Goal: Find specific page/section: Find specific page/section

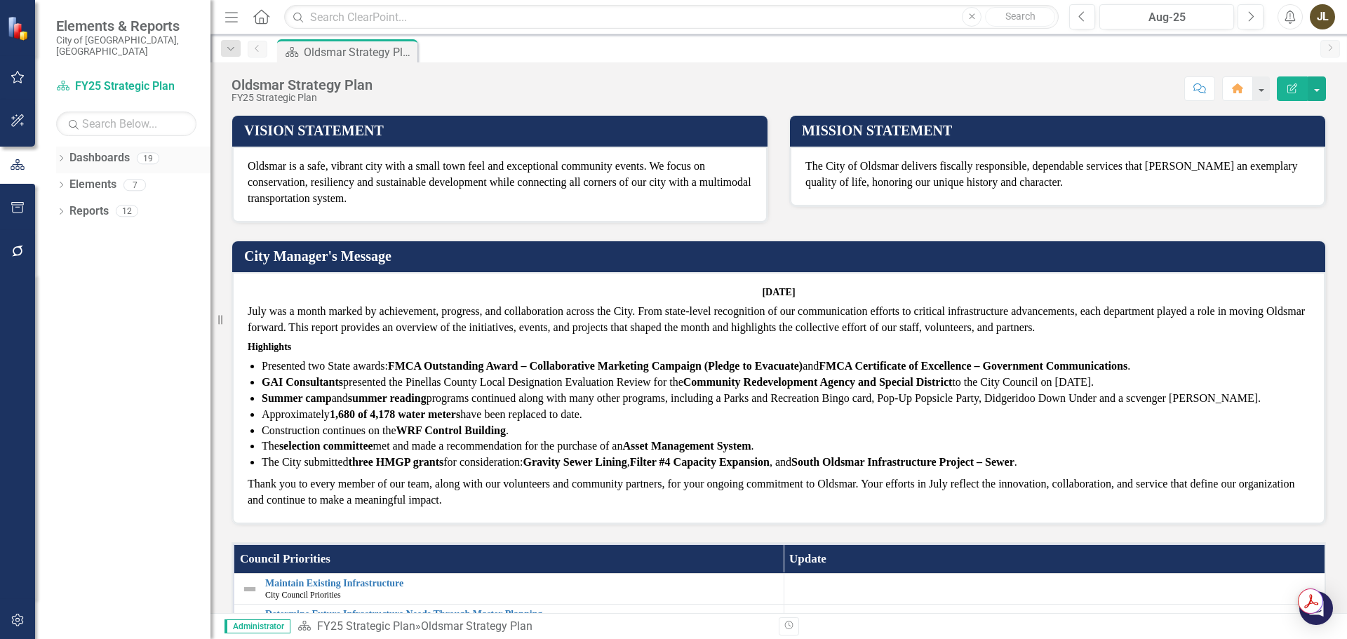
click at [58, 156] on icon "Dropdown" at bounding box center [61, 160] width 10 height 8
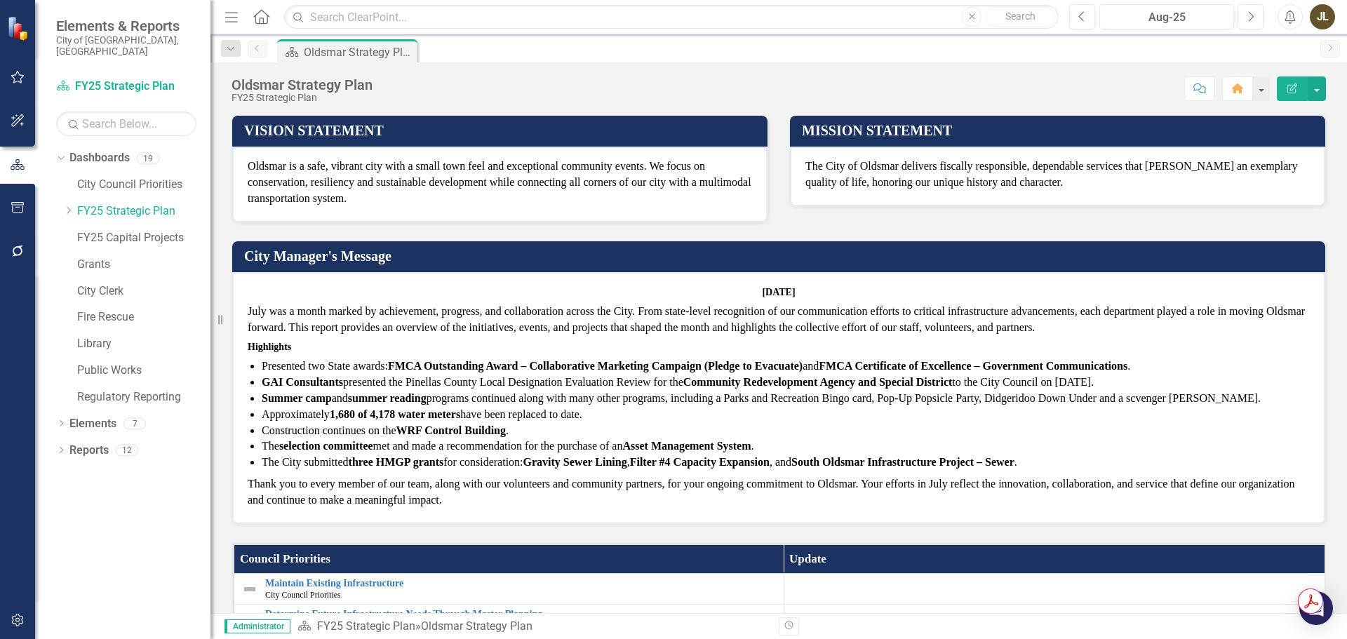
click at [71, 206] on icon "Dropdown" at bounding box center [68, 210] width 11 height 8
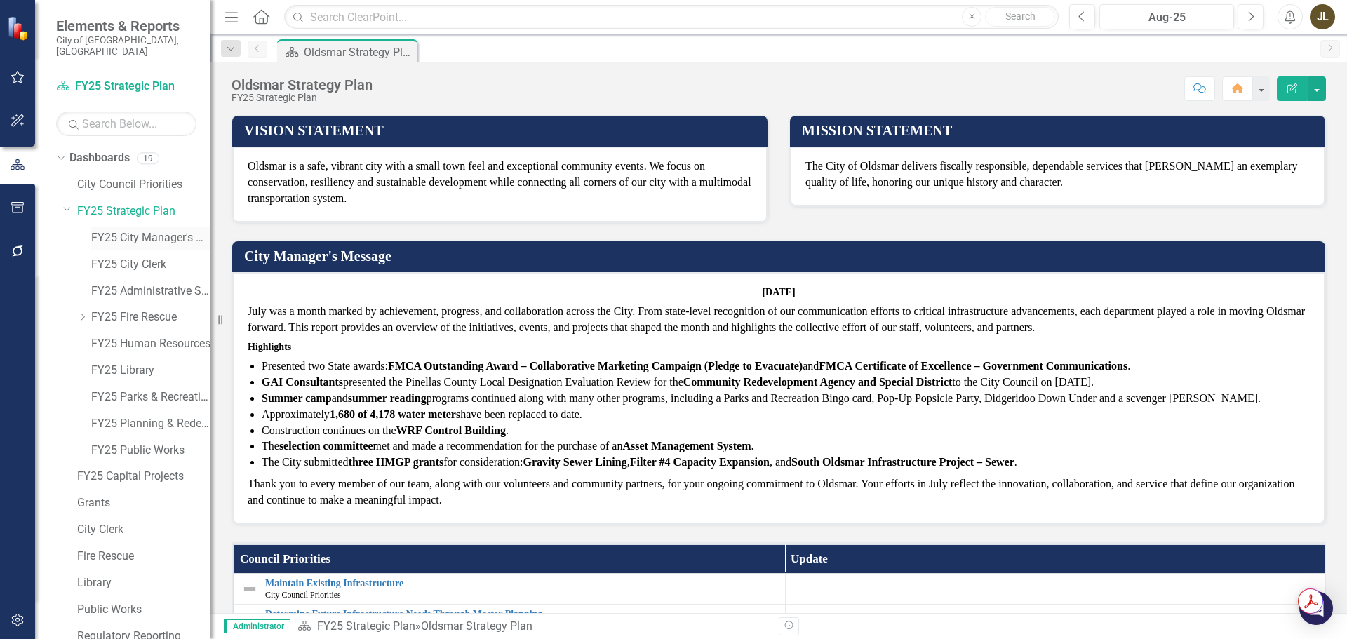
click at [147, 234] on link "FY25 City Manager's Office" at bounding box center [150, 238] width 119 height 16
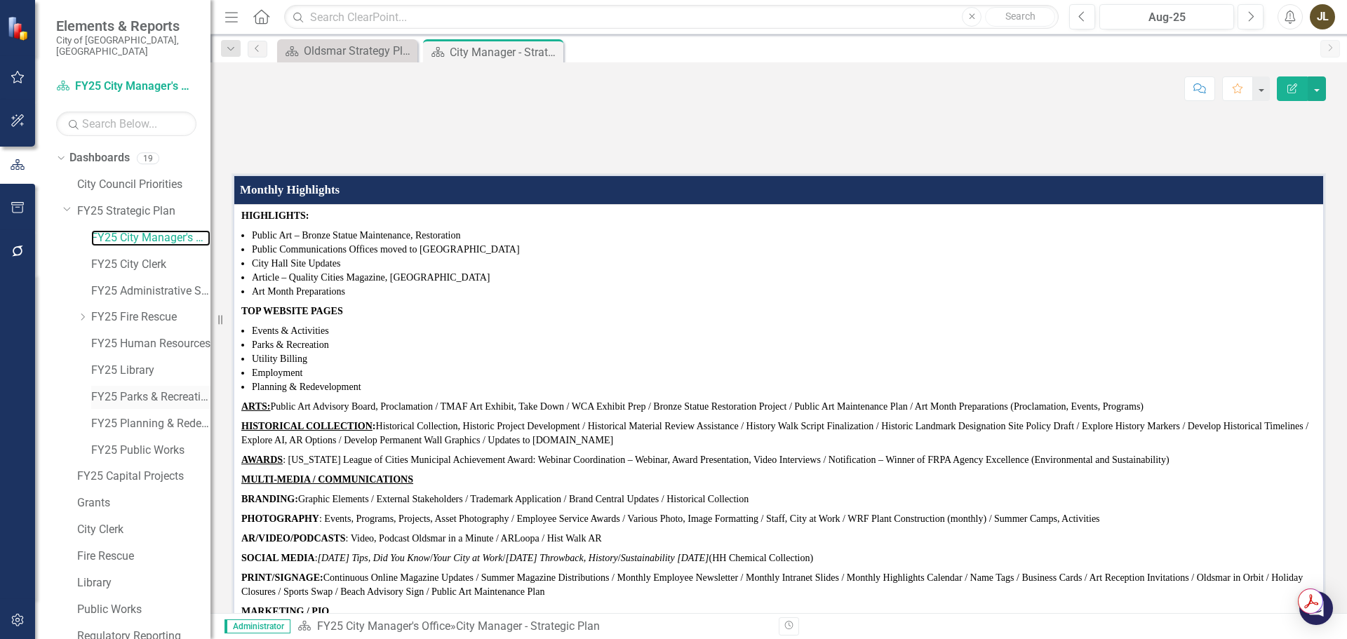
scroll to position [54, 0]
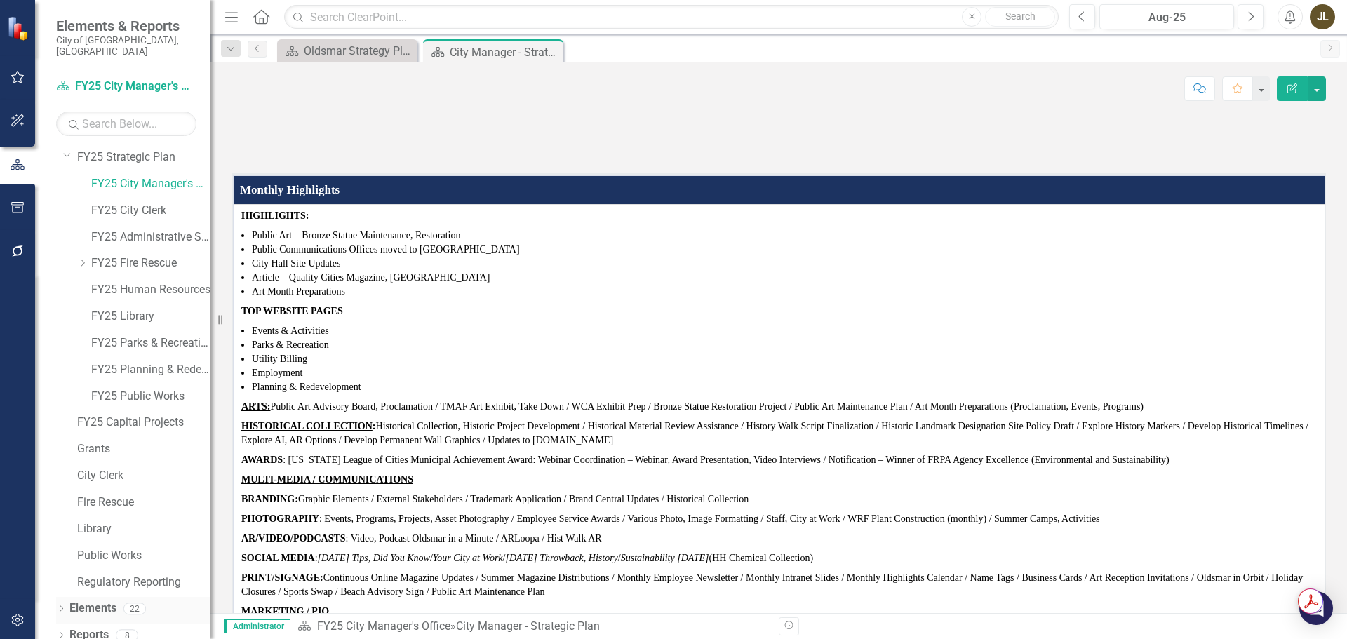
click at [60, 606] on icon "Dropdown" at bounding box center [61, 610] width 10 height 8
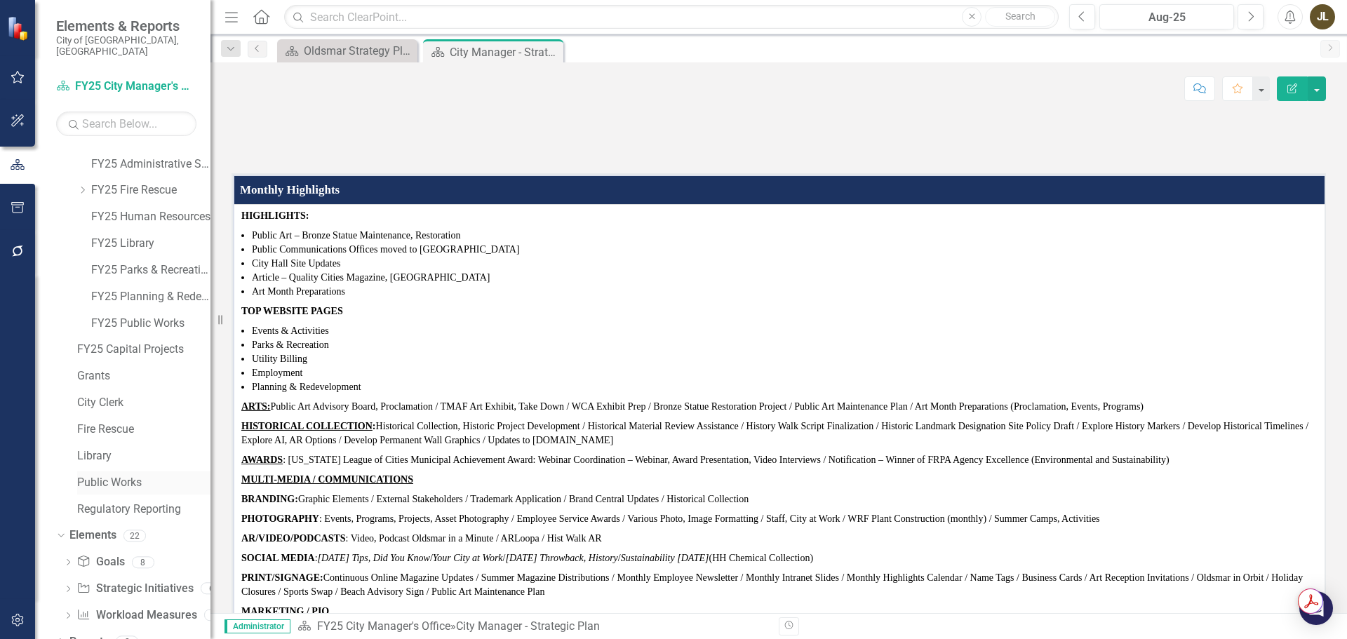
scroll to position [133, 0]
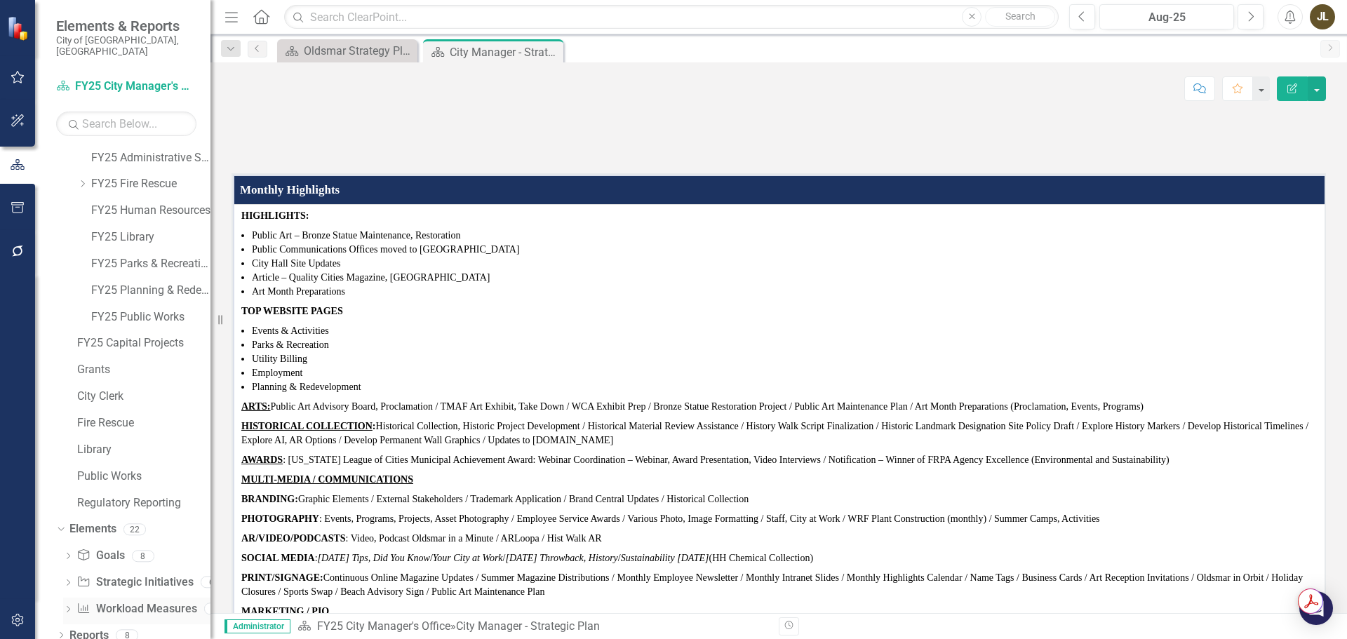
click at [162, 601] on link "Workload Measures Workload Measures" at bounding box center [136, 609] width 120 height 16
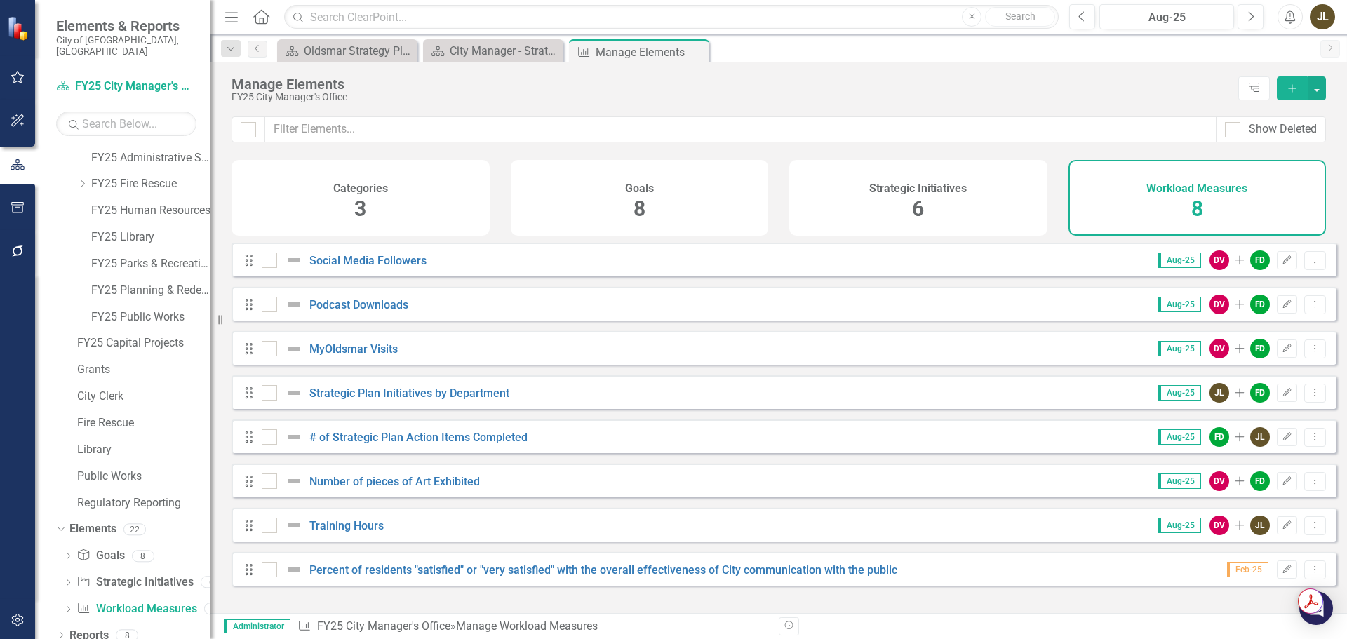
click at [393, 263] on div "Social Media Followers" at bounding box center [346, 260] width 168 height 17
click at [395, 267] on link "Social Media Followers" at bounding box center [367, 260] width 117 height 13
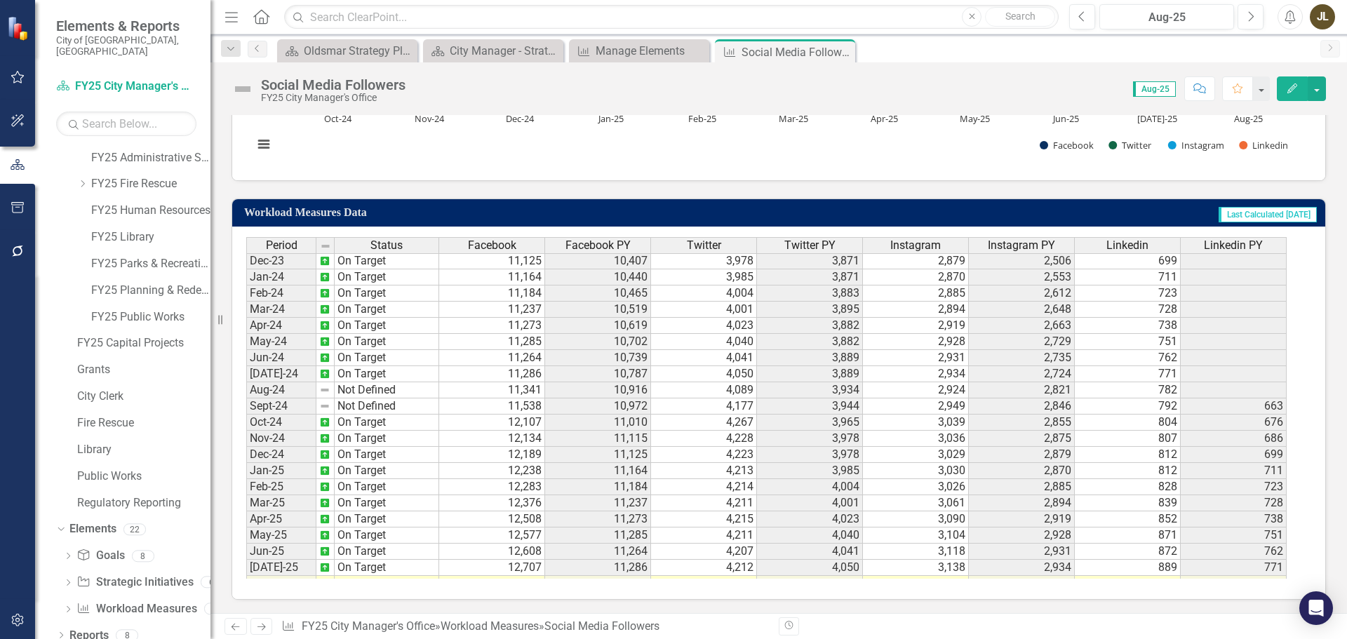
scroll to position [467, 0]
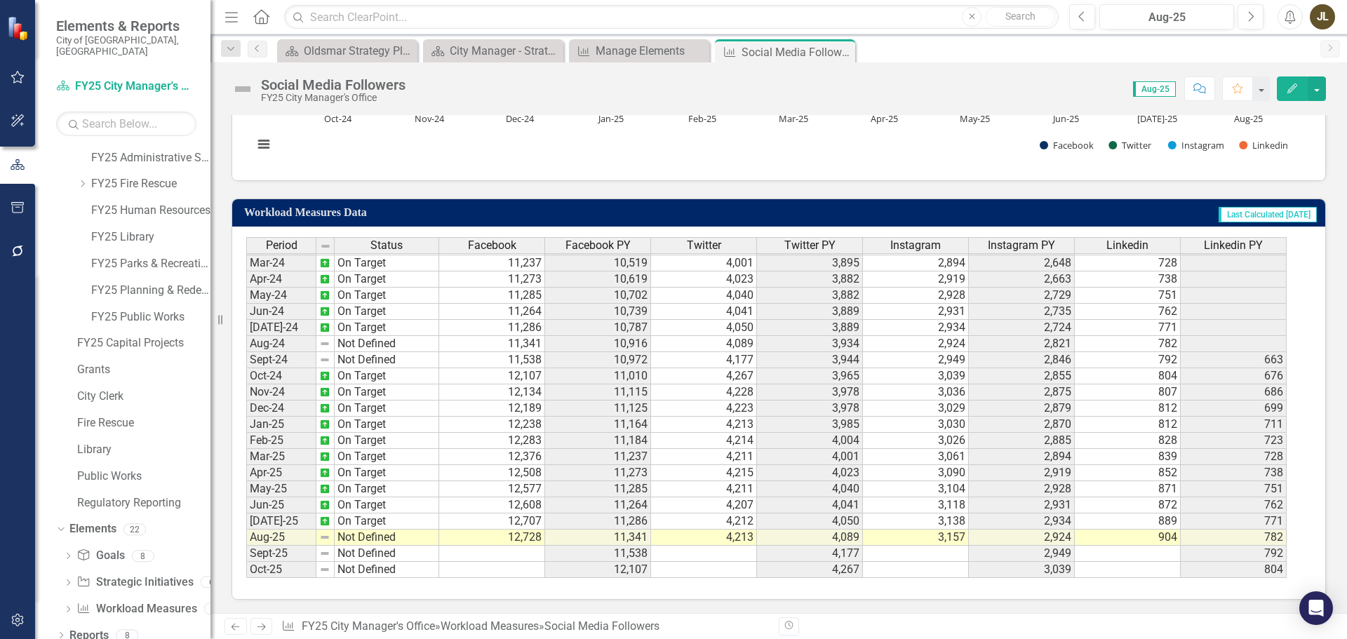
click at [481, 525] on tbody "Nov-22 On Target 10,364 9,598 3,867 3,744 2,460 1,759 Dec-22 On Target 10,407 9…" at bounding box center [766, 286] width 1040 height 581
drag, startPoint x: 483, startPoint y: 523, endPoint x: 526, endPoint y: 523, distance: 43.5
click at [526, 523] on td "12,707" at bounding box center [492, 521] width 106 height 16
click at [692, 519] on td "4,212" at bounding box center [704, 521] width 106 height 16
click at [929, 519] on td "3,138" at bounding box center [916, 521] width 106 height 16
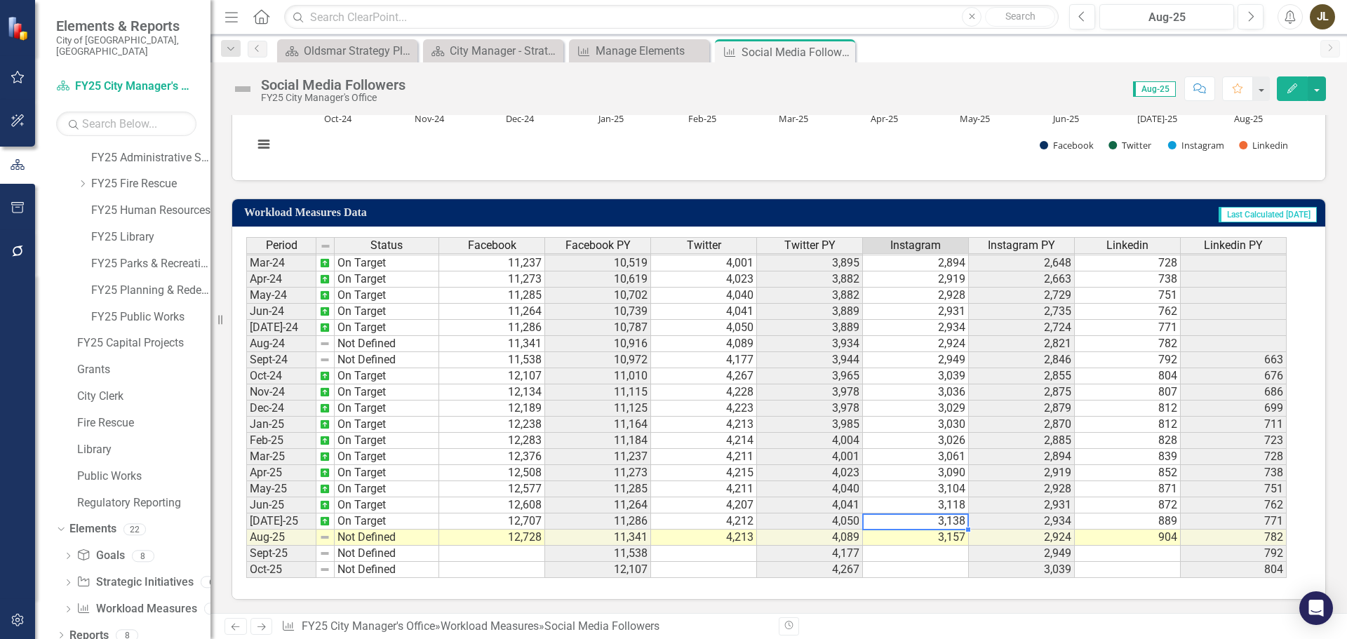
click at [1140, 524] on td "889" at bounding box center [1128, 521] width 106 height 16
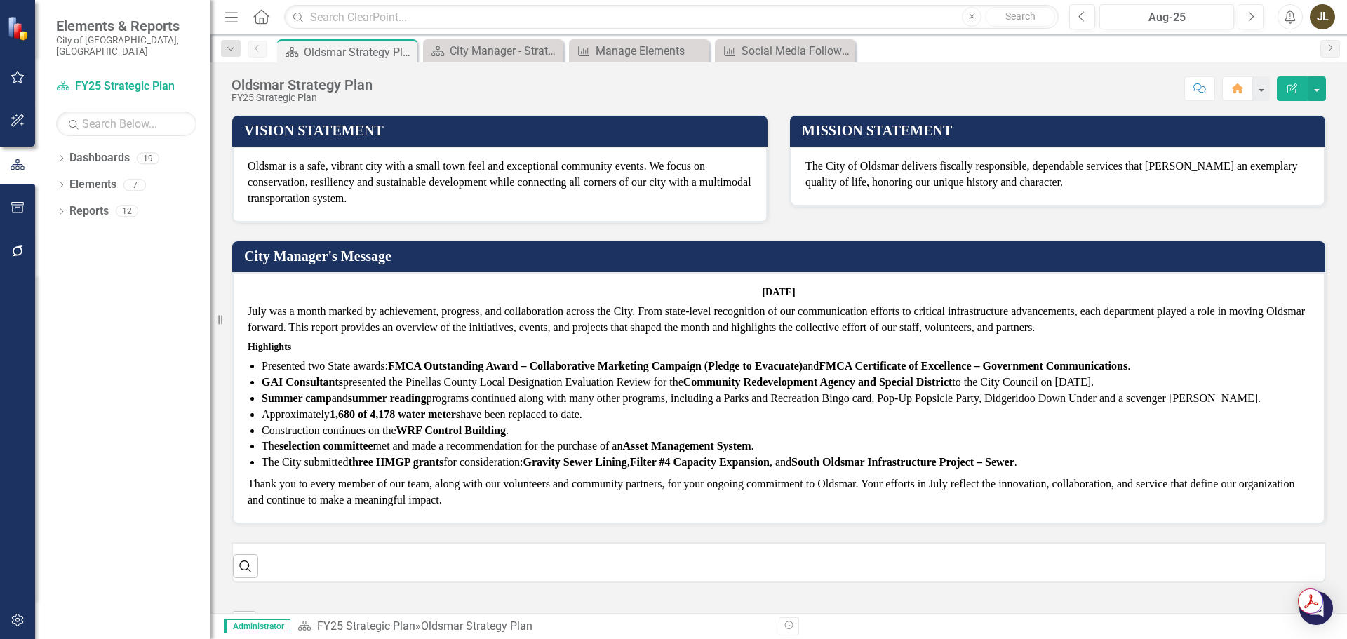
click at [1293, 11] on icon "Alerts" at bounding box center [1289, 17] width 15 height 14
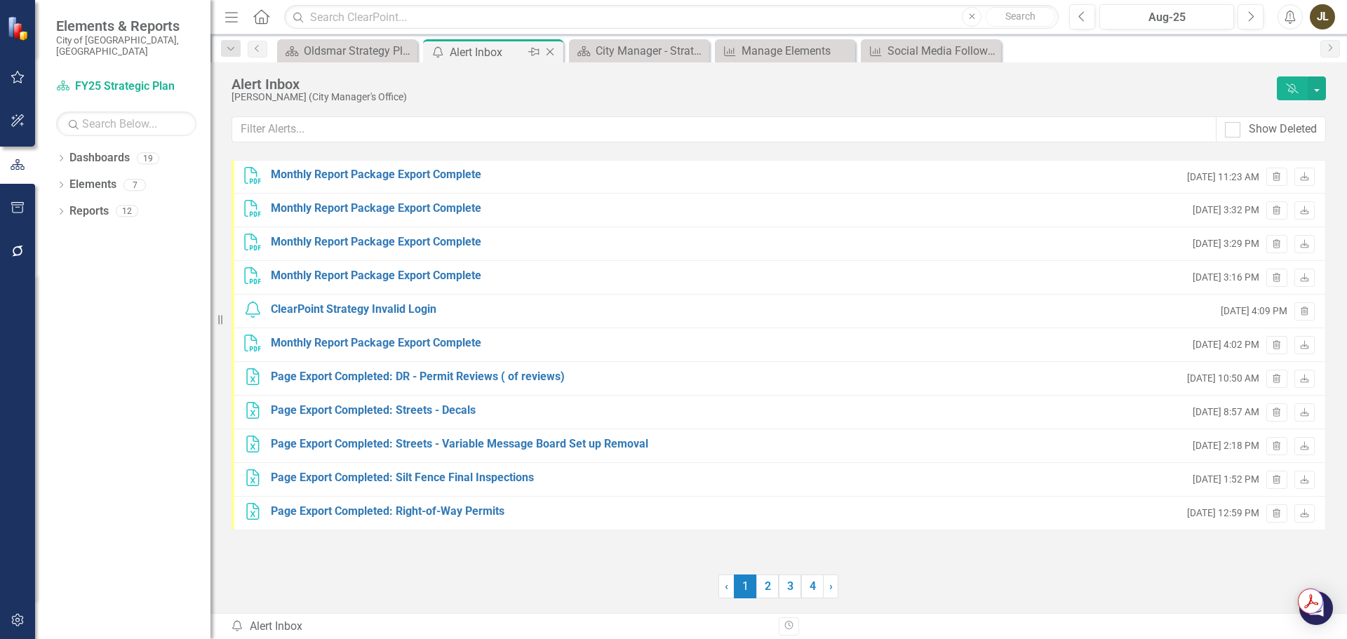
click at [551, 50] on icon "Close" at bounding box center [550, 51] width 14 height 11
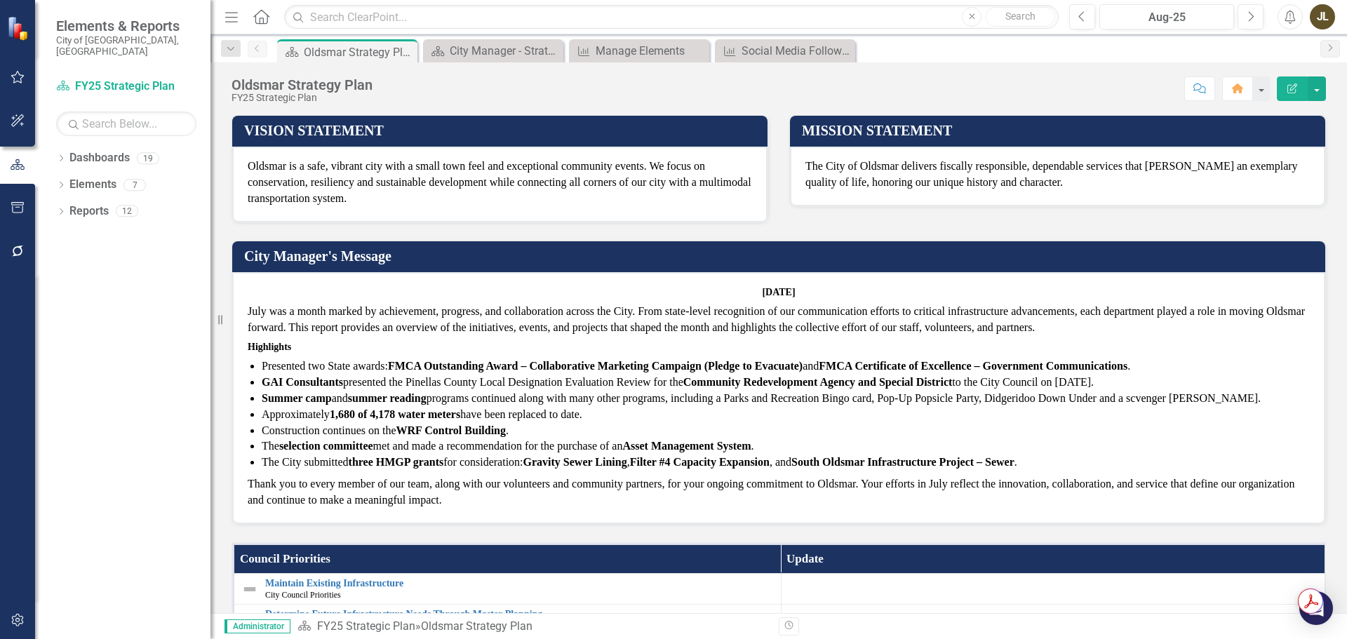
click at [1316, 20] on div "JL" at bounding box center [1321, 16] width 25 height 25
click at [1305, 143] on link "Settings System Setup" at bounding box center [1278, 149] width 111 height 26
